Goal: Task Accomplishment & Management: Complete application form

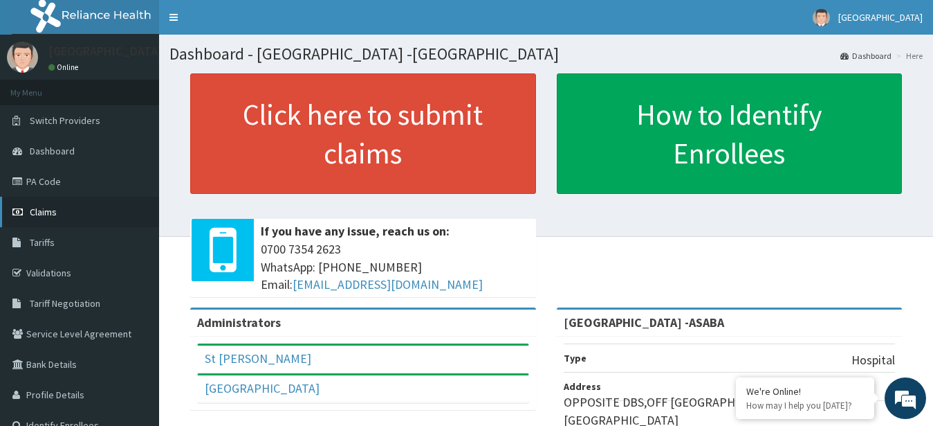
click at [37, 207] on span "Claims" at bounding box center [43, 211] width 27 height 12
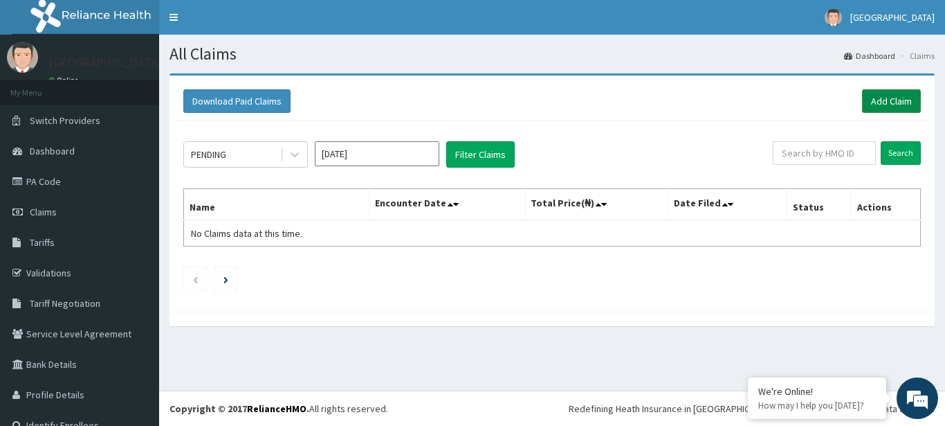
click at [878, 100] on link "Add Claim" at bounding box center [891, 101] width 59 height 24
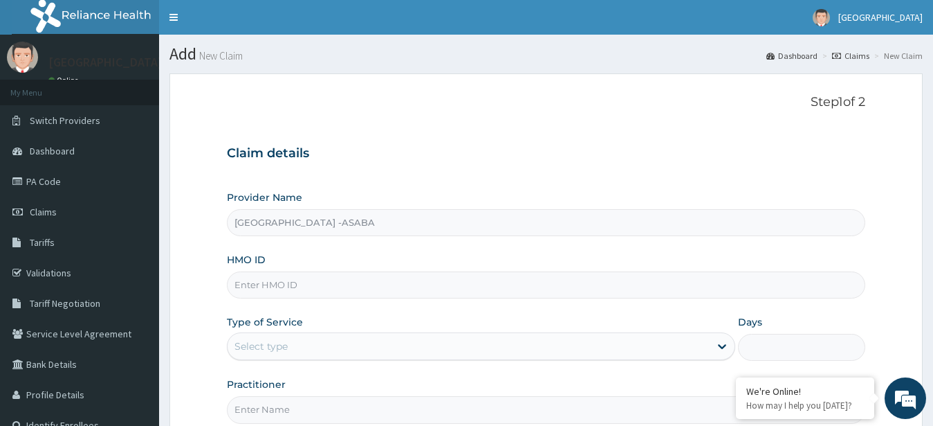
type input "[GEOGRAPHIC_DATA] -ASABA"
click at [439, 290] on input "HMO ID" at bounding box center [546, 284] width 639 height 27
type input "RBN/10114/A"
click at [476, 346] on div "Select type" at bounding box center [469, 346] width 483 height 22
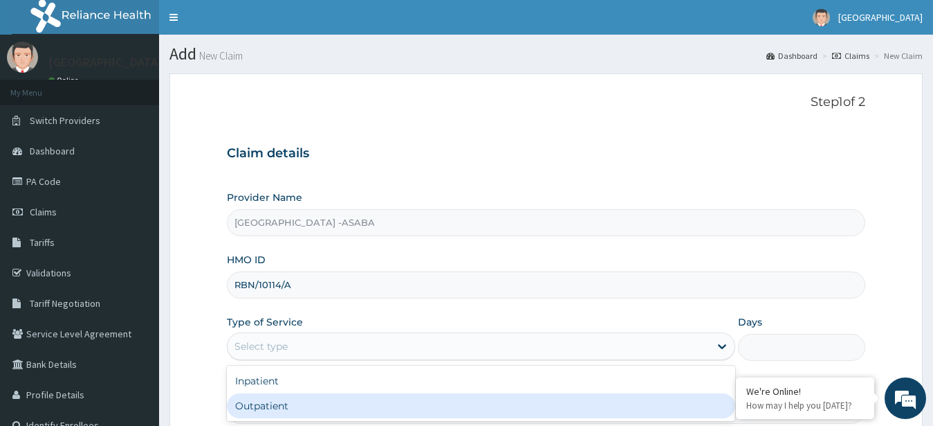
click at [460, 399] on div "Outpatient" at bounding box center [481, 405] width 509 height 25
type input "1"
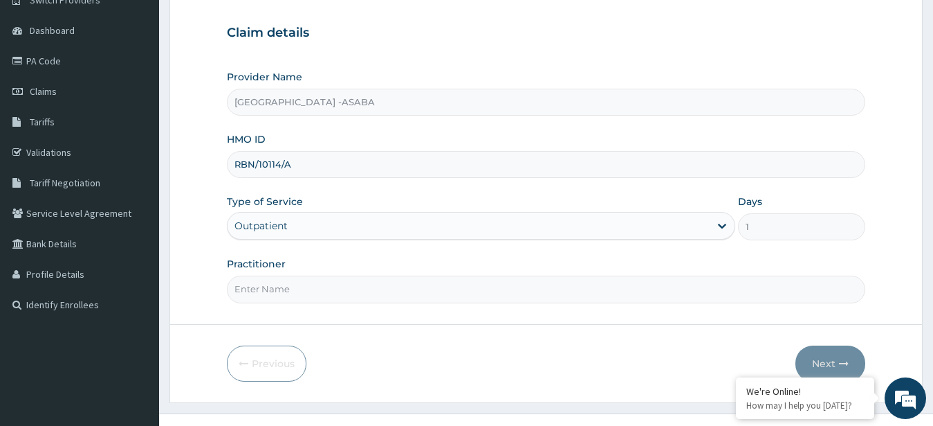
scroll to position [143, 0]
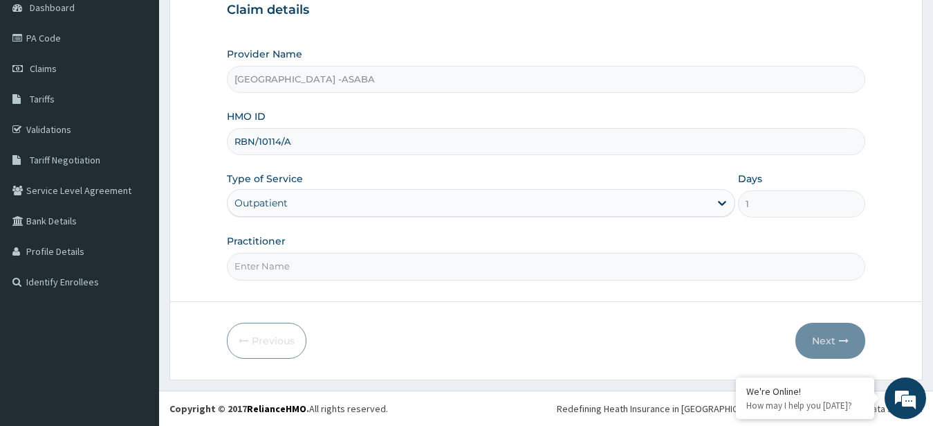
click at [472, 271] on input "Practitioner" at bounding box center [546, 266] width 639 height 27
type input "DR BRUNO"
click at [828, 332] on button "Next" at bounding box center [831, 340] width 70 height 36
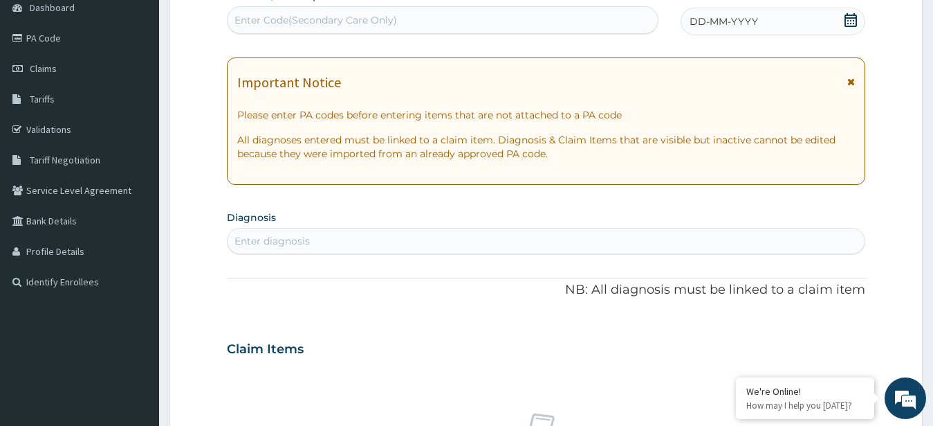
click at [477, 20] on div "Enter Code(Secondary Care Only)" at bounding box center [443, 20] width 430 height 22
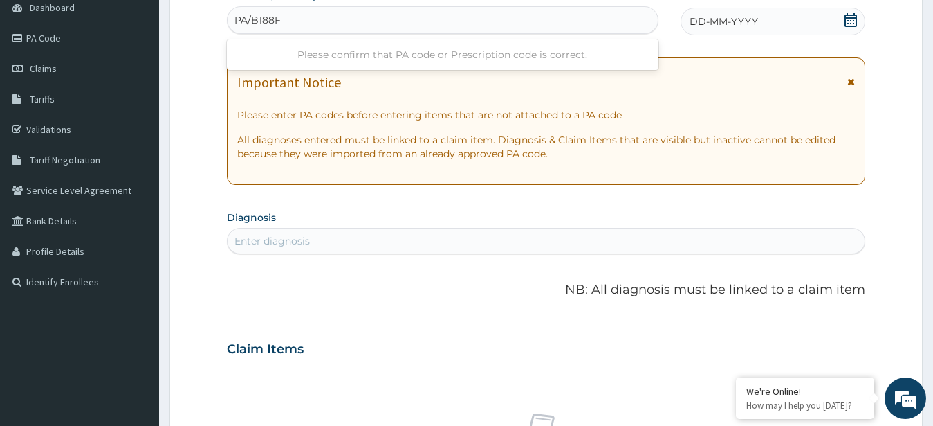
type input "PA/B188F5"
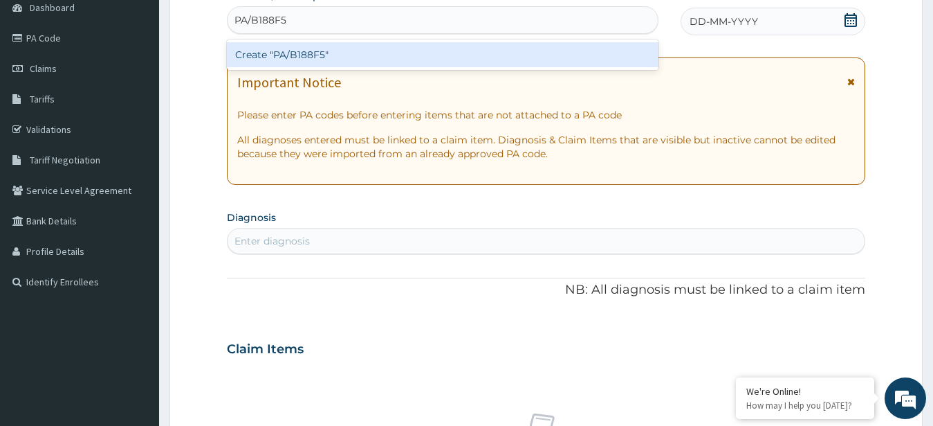
click at [363, 58] on div "Create "PA/B188F5"" at bounding box center [443, 54] width 432 height 25
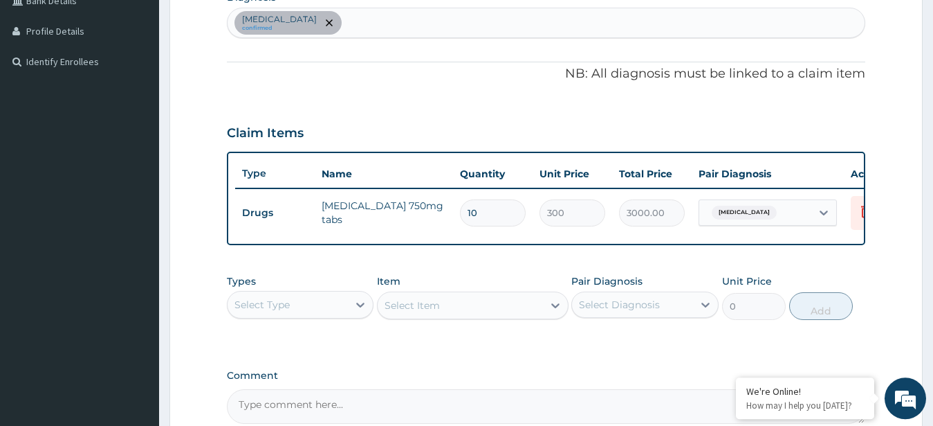
scroll to position [518, 0]
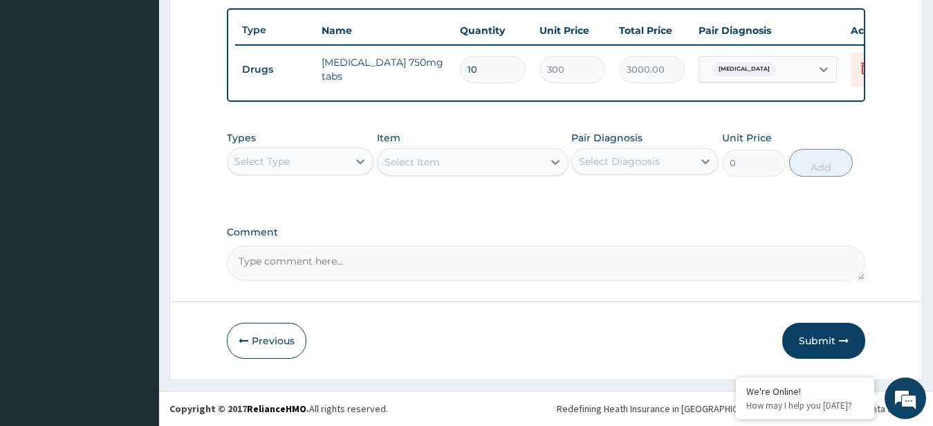
click at [344, 159] on div "Select Type" at bounding box center [288, 161] width 121 height 22
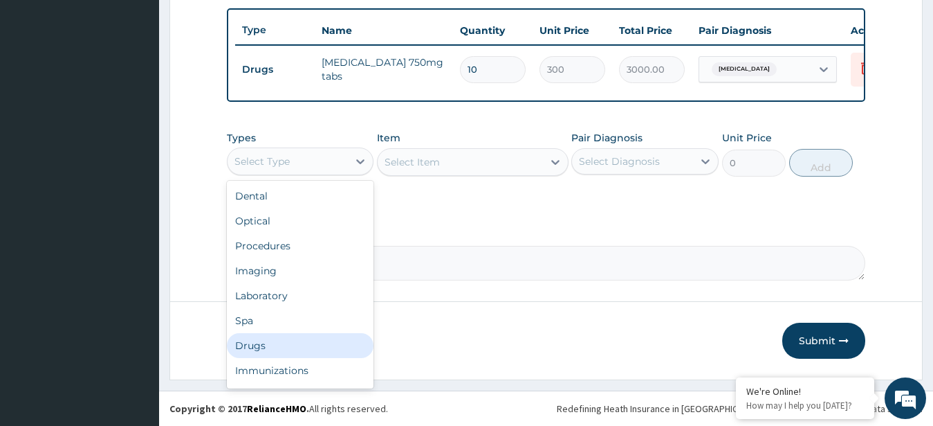
click at [278, 340] on div "Drugs" at bounding box center [300, 345] width 147 height 25
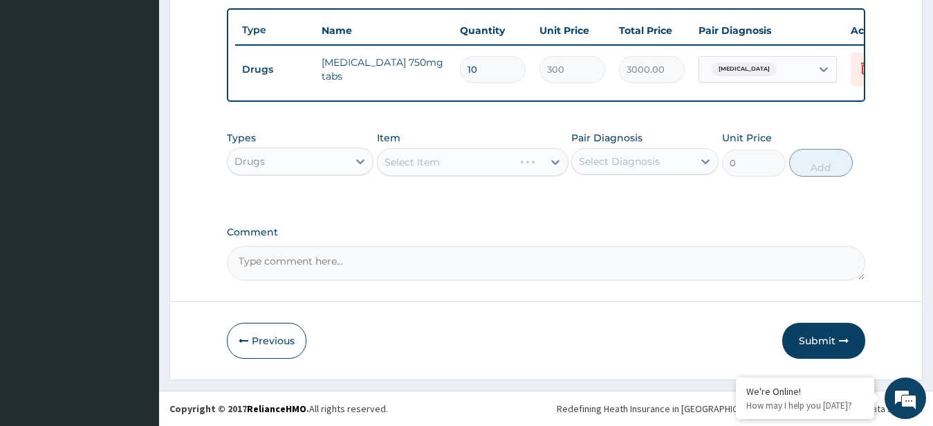
click at [489, 162] on div "Select Item" at bounding box center [473, 162] width 192 height 28
